Goal: Information Seeking & Learning: Understand process/instructions

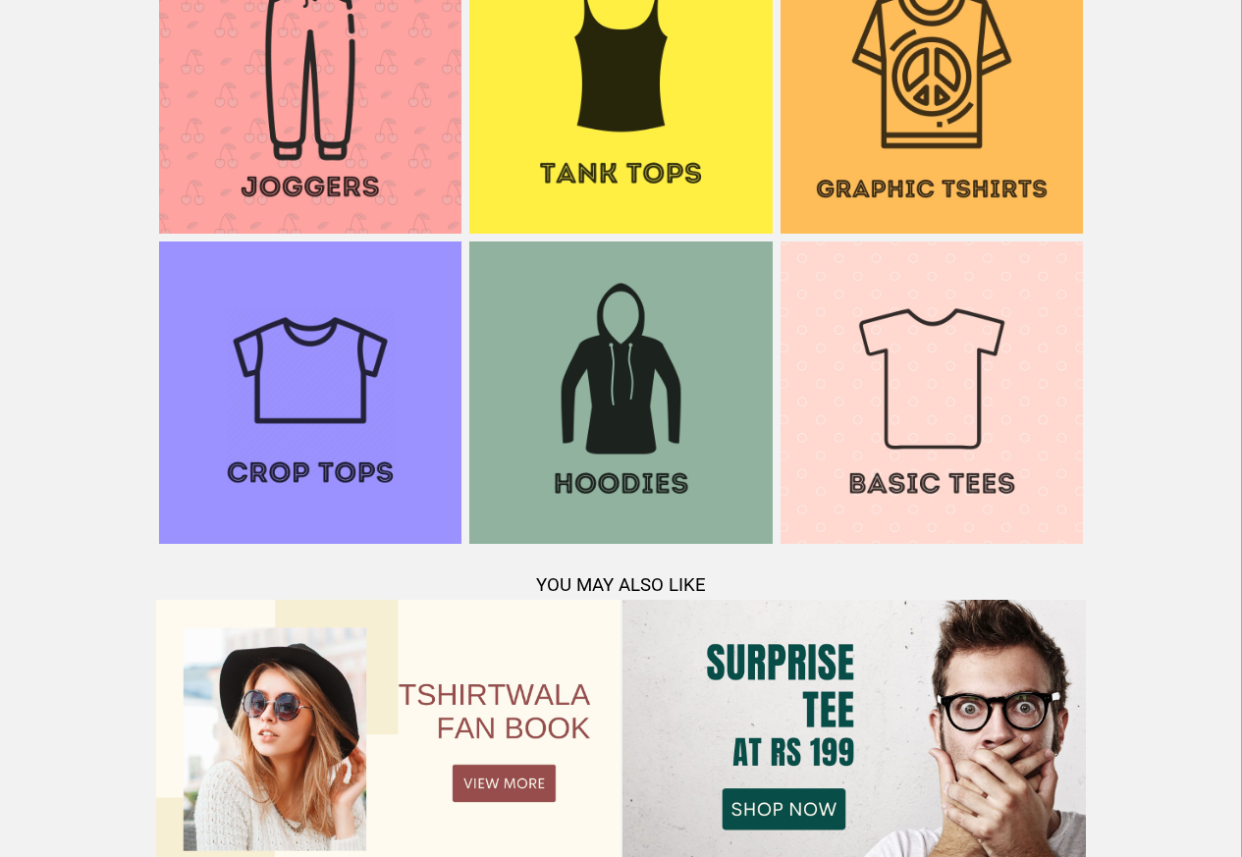
scroll to position [1894, 0]
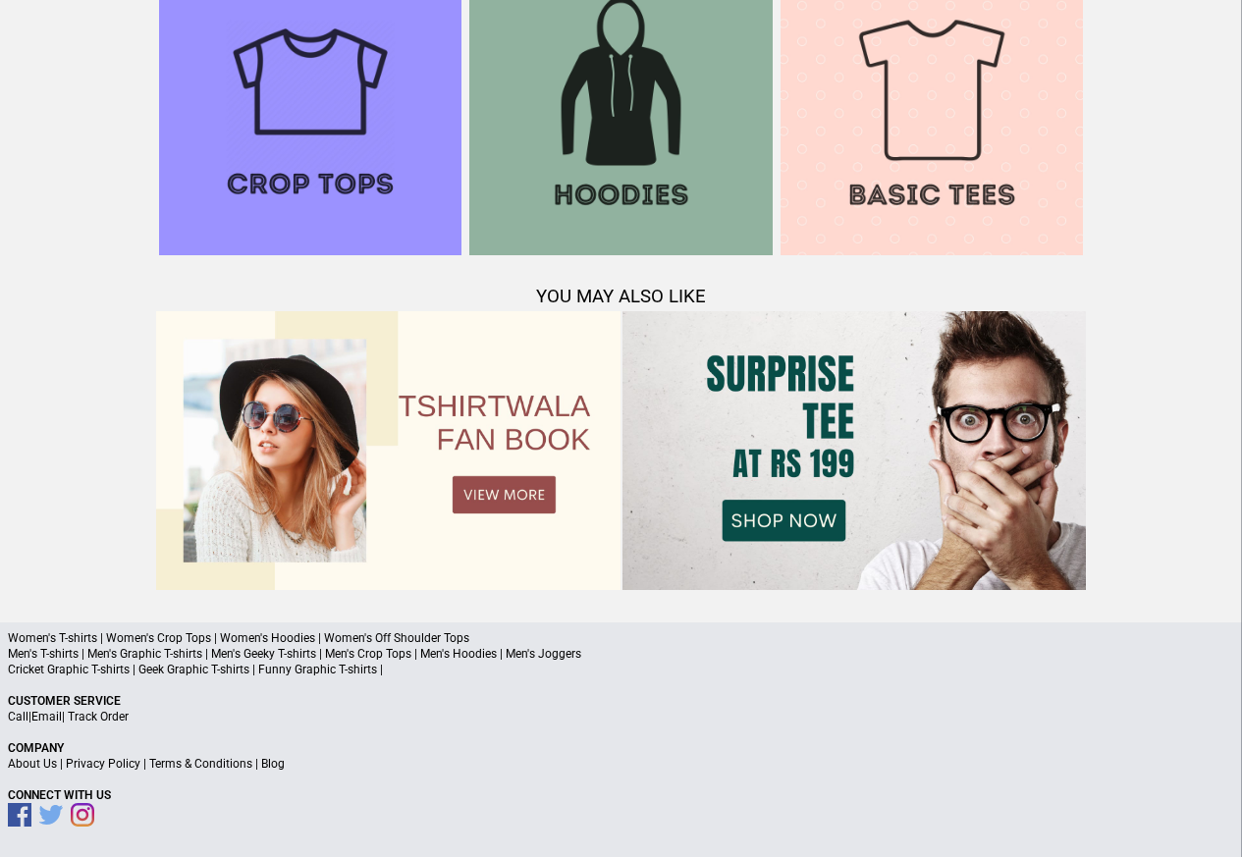
click at [191, 764] on link "Terms & Conditions" at bounding box center [200, 764] width 103 height 14
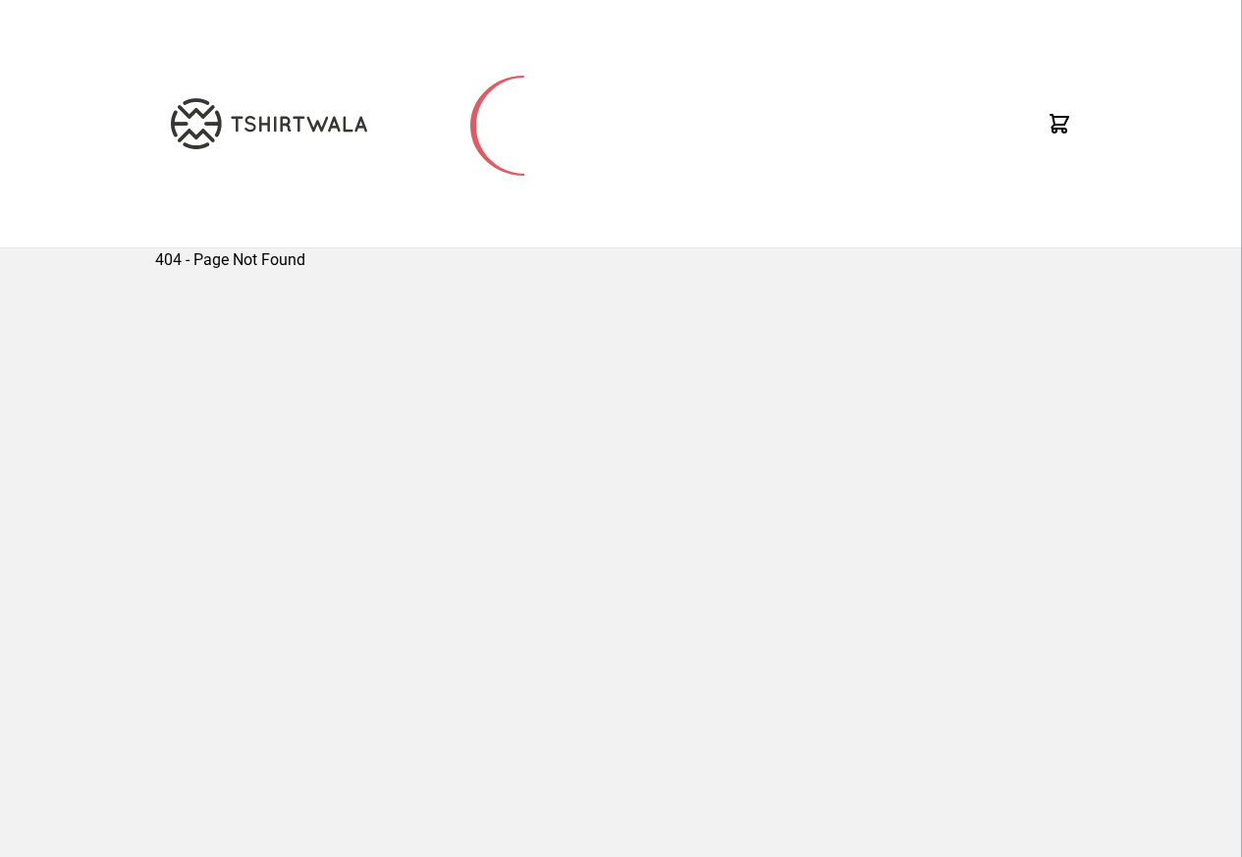
click at [262, 764] on div "404 - Page Not Found" at bounding box center [621, 548] width 932 height 600
